Goal: Browse casually

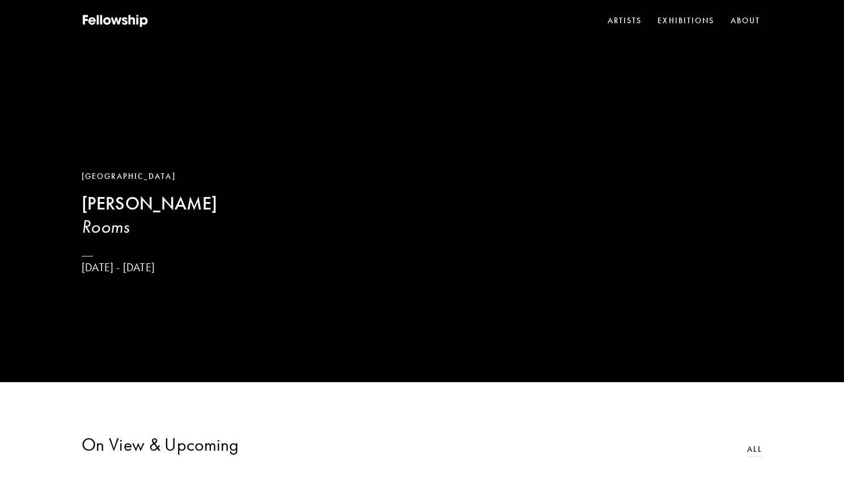
scroll to position [99, 0]
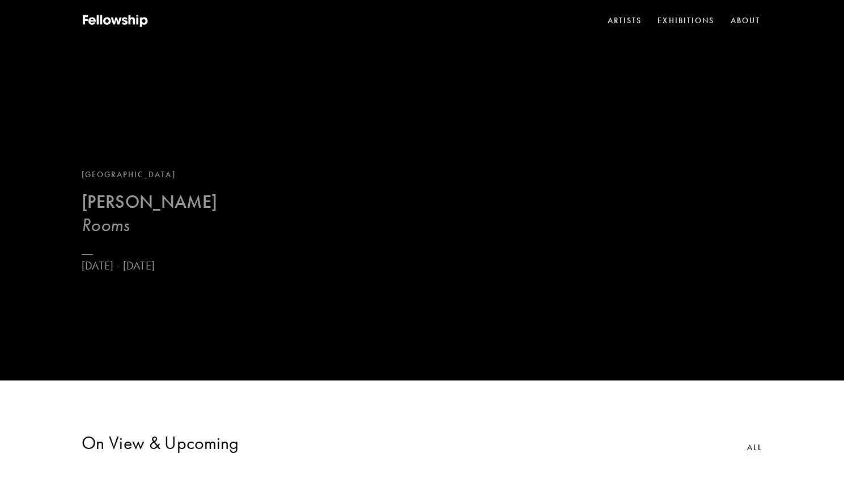
click at [112, 201] on b "[PERSON_NAME]" at bounding box center [149, 202] width 135 height 22
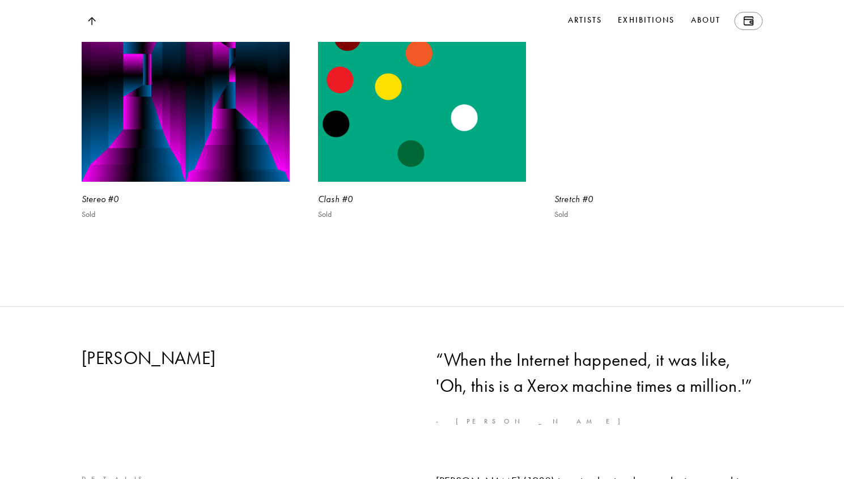
scroll to position [5034, 0]
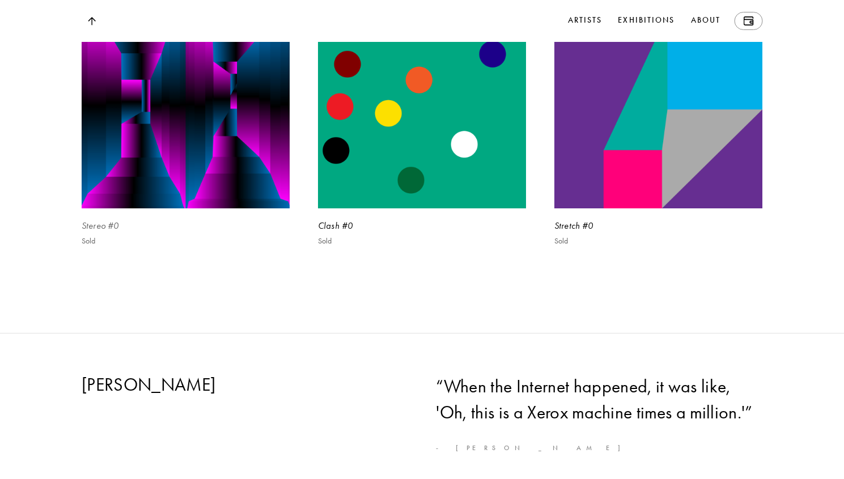
click at [225, 211] on img at bounding box center [185, 104] width 214 height 214
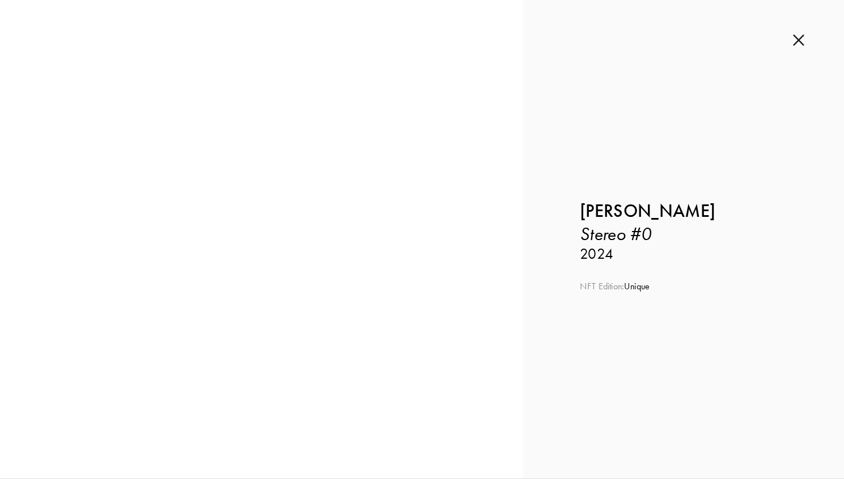
click at [802, 37] on img at bounding box center [798, 40] width 11 height 12
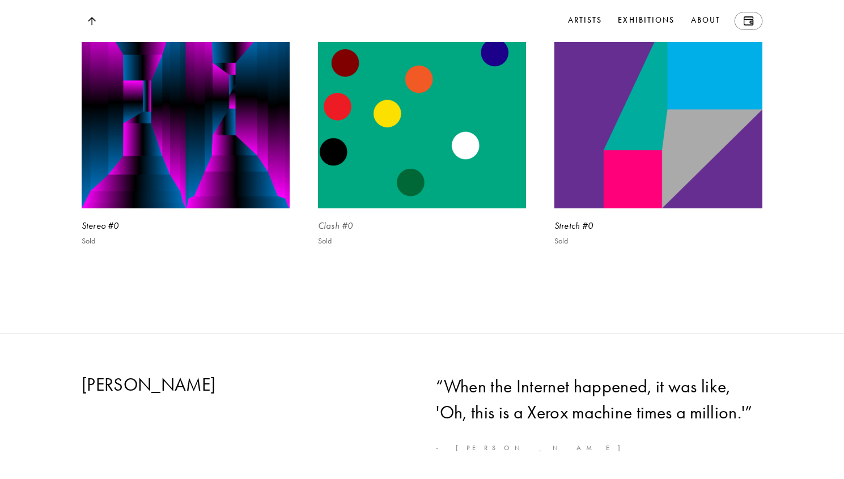
click at [466, 211] on img at bounding box center [422, 104] width 214 height 214
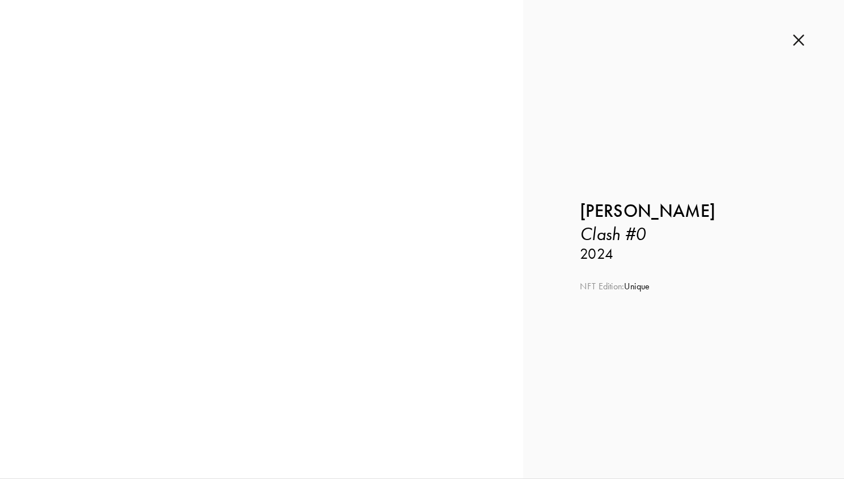
click at [428, 216] on div at bounding box center [262, 239] width 410 height 277
click at [428, 216] on div at bounding box center [422, 239] width 844 height 479
click at [428, 216] on div at bounding box center [262, 239] width 410 height 277
click at [798, 42] on img at bounding box center [798, 40] width 11 height 12
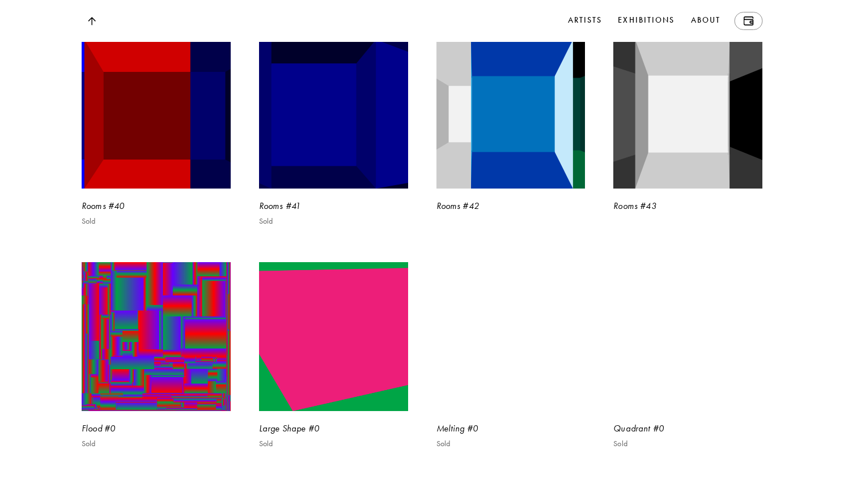
scroll to position [4548, 0]
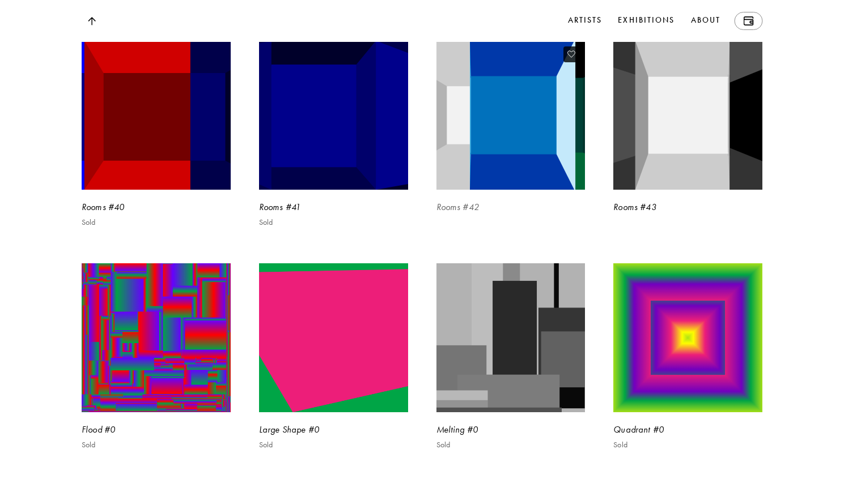
click at [532, 192] on img at bounding box center [511, 116] width 154 height 154
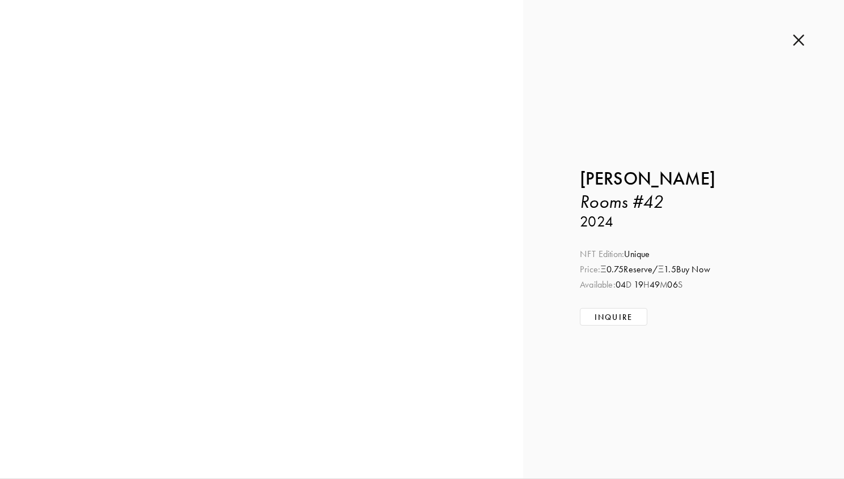
click at [699, 270] on div "Price: Ξ 0.75 Reserve / Ξ 1.5 Buy Now" at bounding box center [683, 270] width 207 height 12
click at [632, 310] on button "Inquire" at bounding box center [613, 317] width 67 height 18
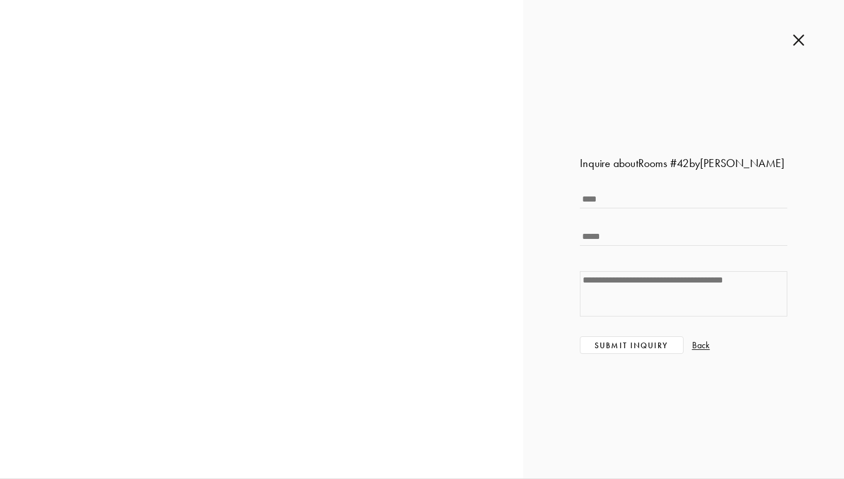
click at [803, 39] on img at bounding box center [798, 40] width 11 height 12
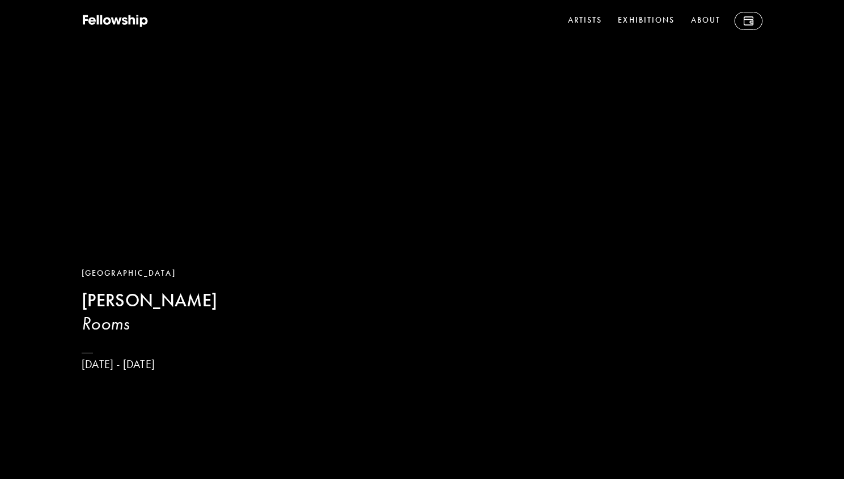
scroll to position [15, 0]
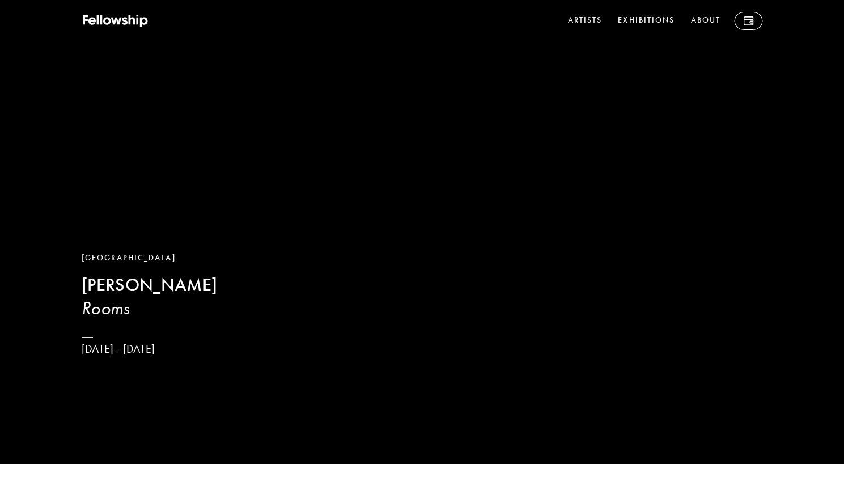
click at [166, 284] on b "[PERSON_NAME]" at bounding box center [149, 285] width 135 height 22
copy b "[PERSON_NAME]"
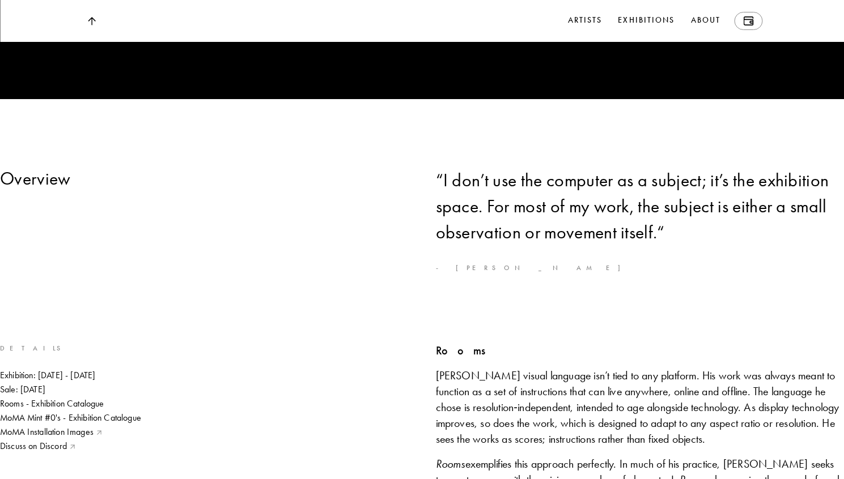
scroll to position [0, 0]
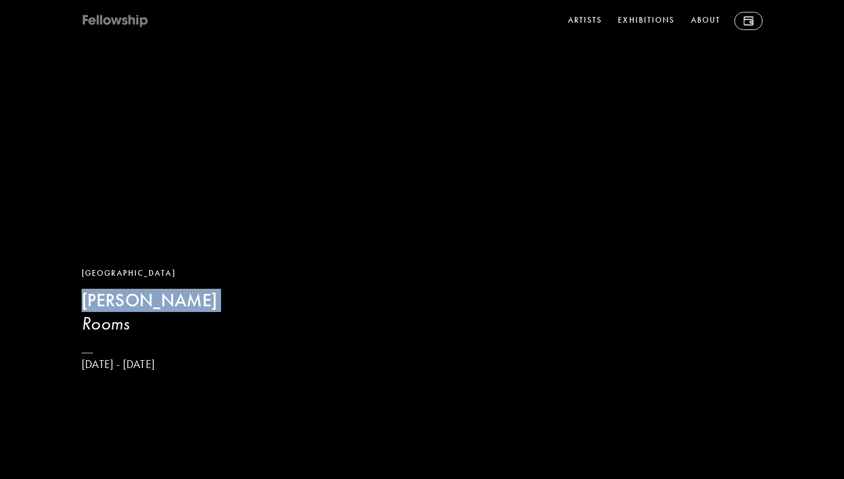
click at [129, 21] on icon at bounding box center [132, 20] width 7 height 10
